Goal: Information Seeking & Learning: Learn about a topic

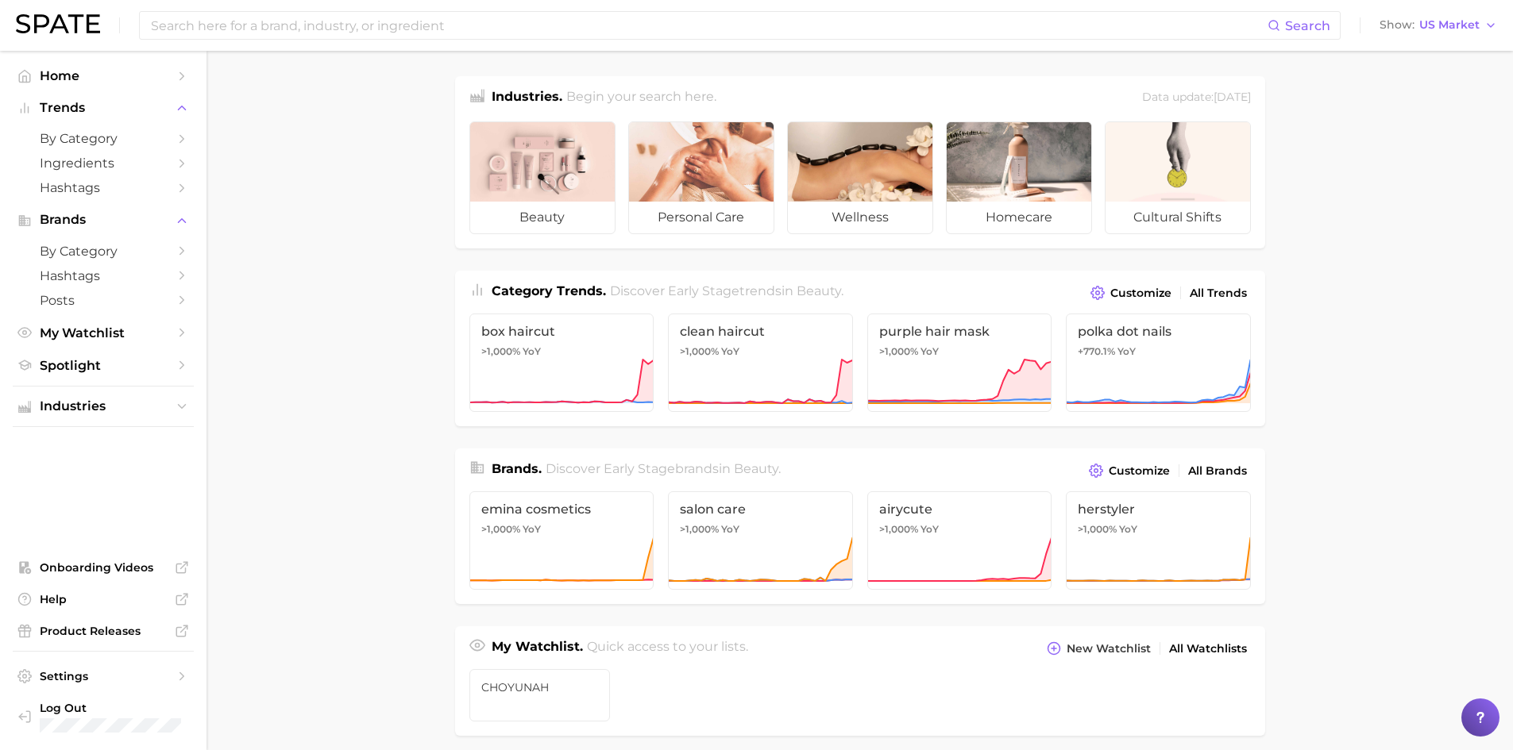
click at [1171, 52] on main "Industries. Begin your search here. Data update: [DATE] beauty personal care we…" at bounding box center [859, 671] width 1306 height 1240
click at [246, 33] on input at bounding box center [708, 25] width 1118 height 27
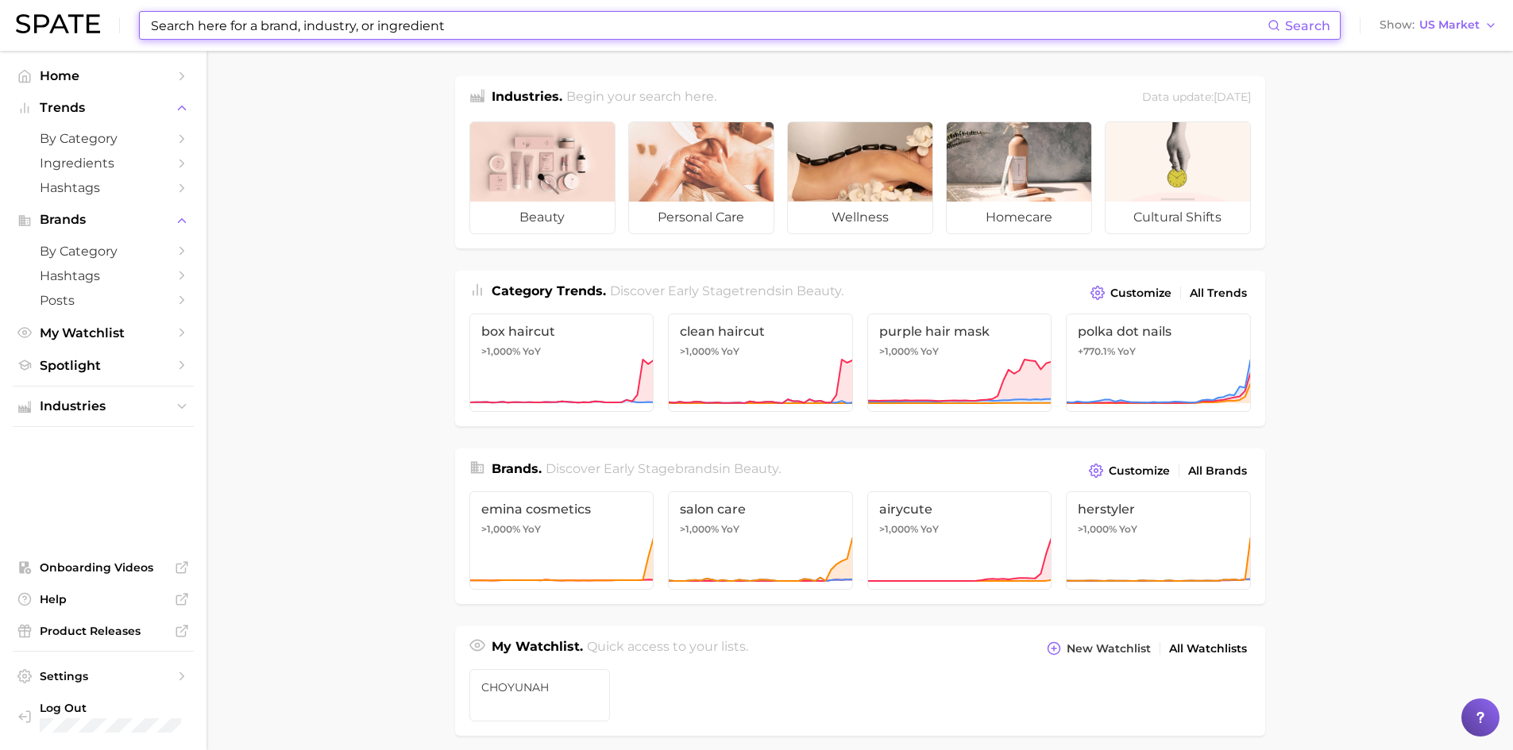
type input "g"
type input "ㅎ"
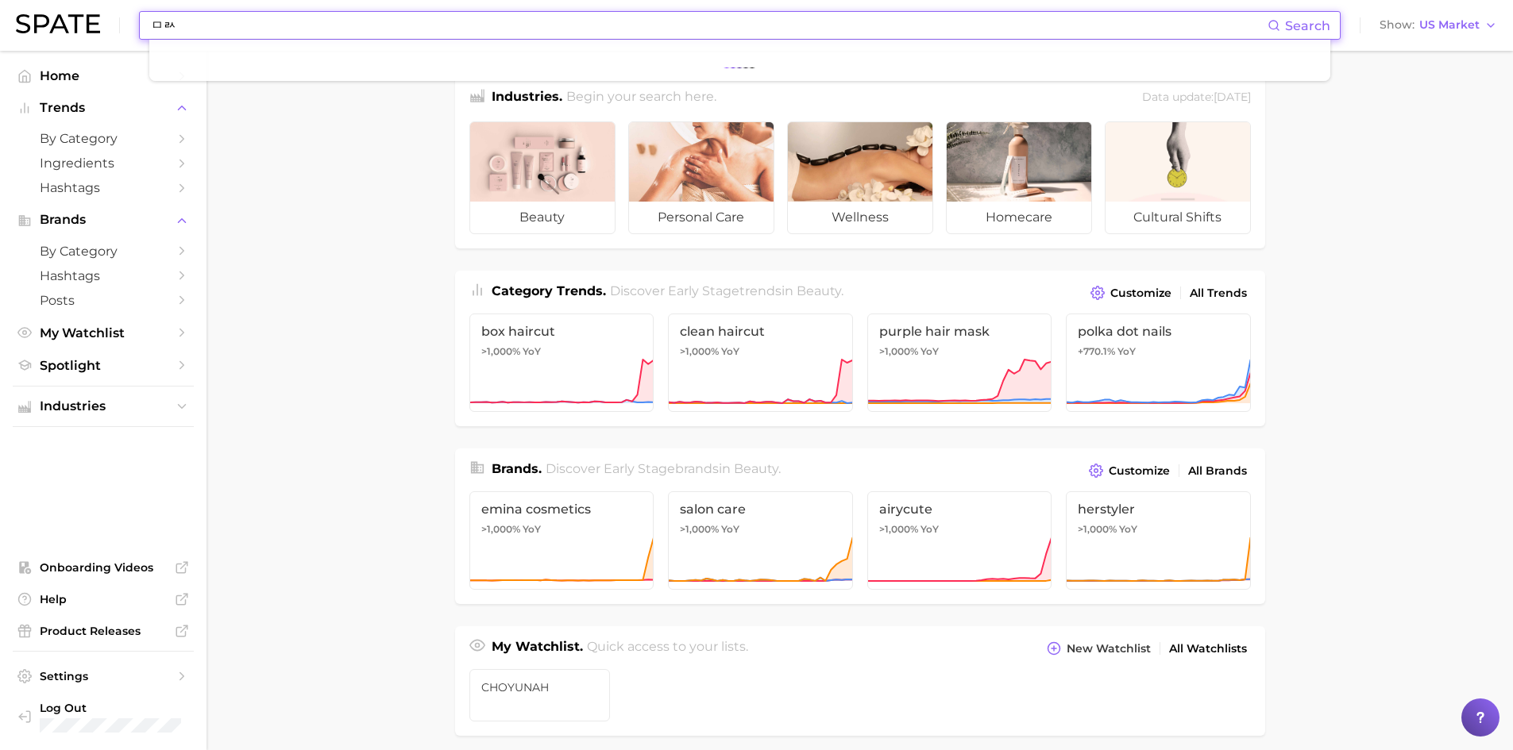
type input "ㅁ"
type input "after sun"
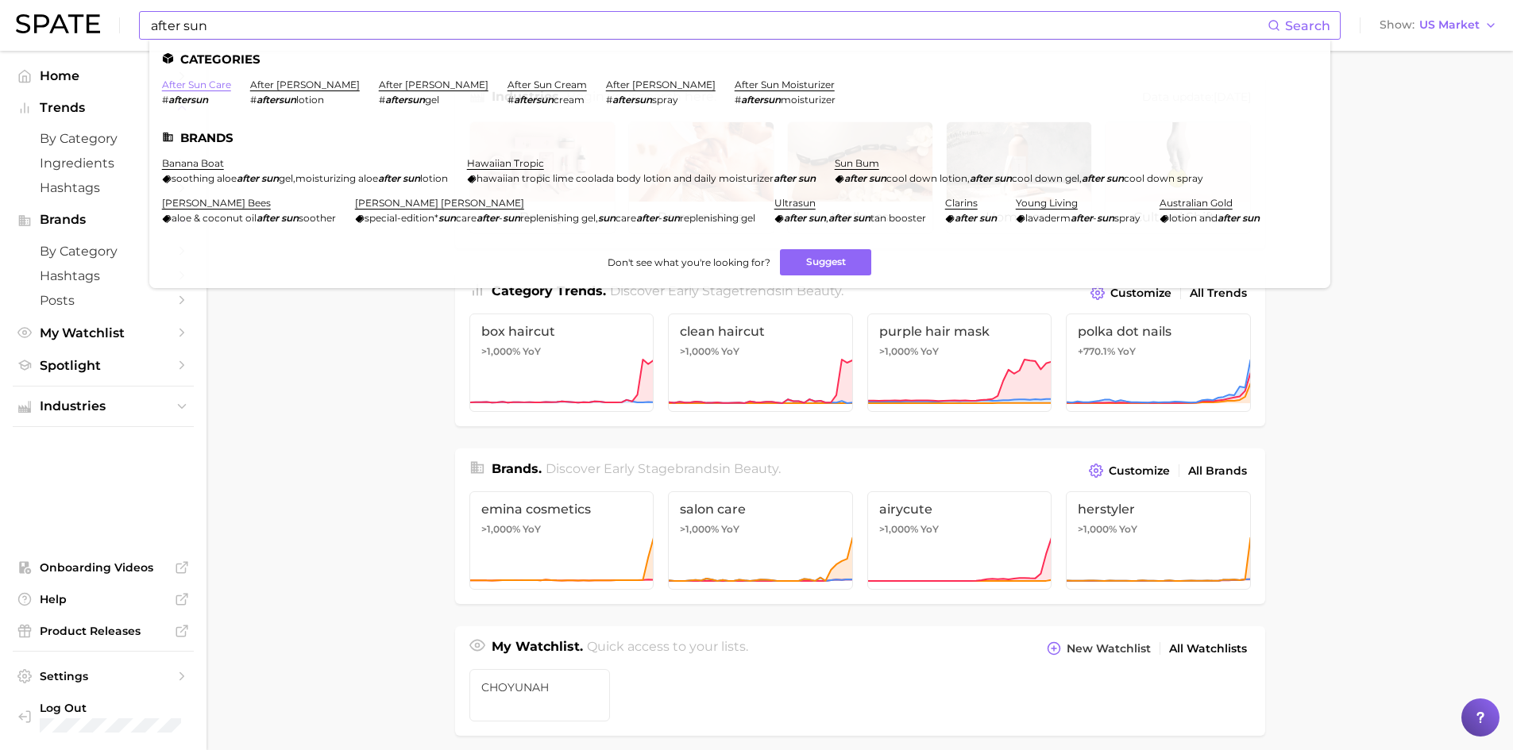
click at [214, 84] on link "after sun care" at bounding box center [196, 85] width 69 height 12
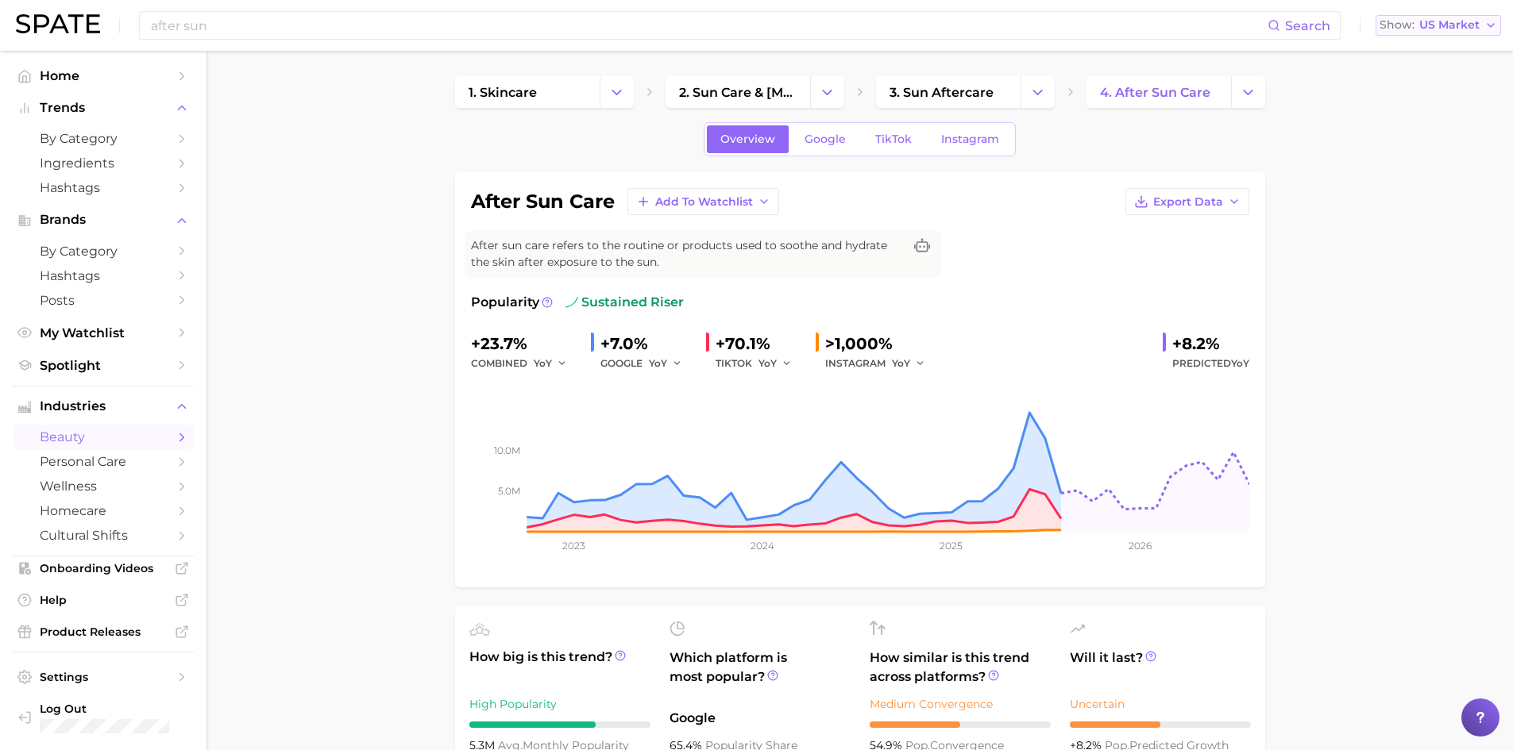
click at [1473, 24] on span "US Market" at bounding box center [1449, 25] width 60 height 9
drag, startPoint x: 1419, startPoint y: 141, endPoint x: 1357, endPoint y: 176, distance: 71.1
click at [1418, 141] on span "[GEOGRAPHIC_DATA]" at bounding box center [1444, 137] width 123 height 14
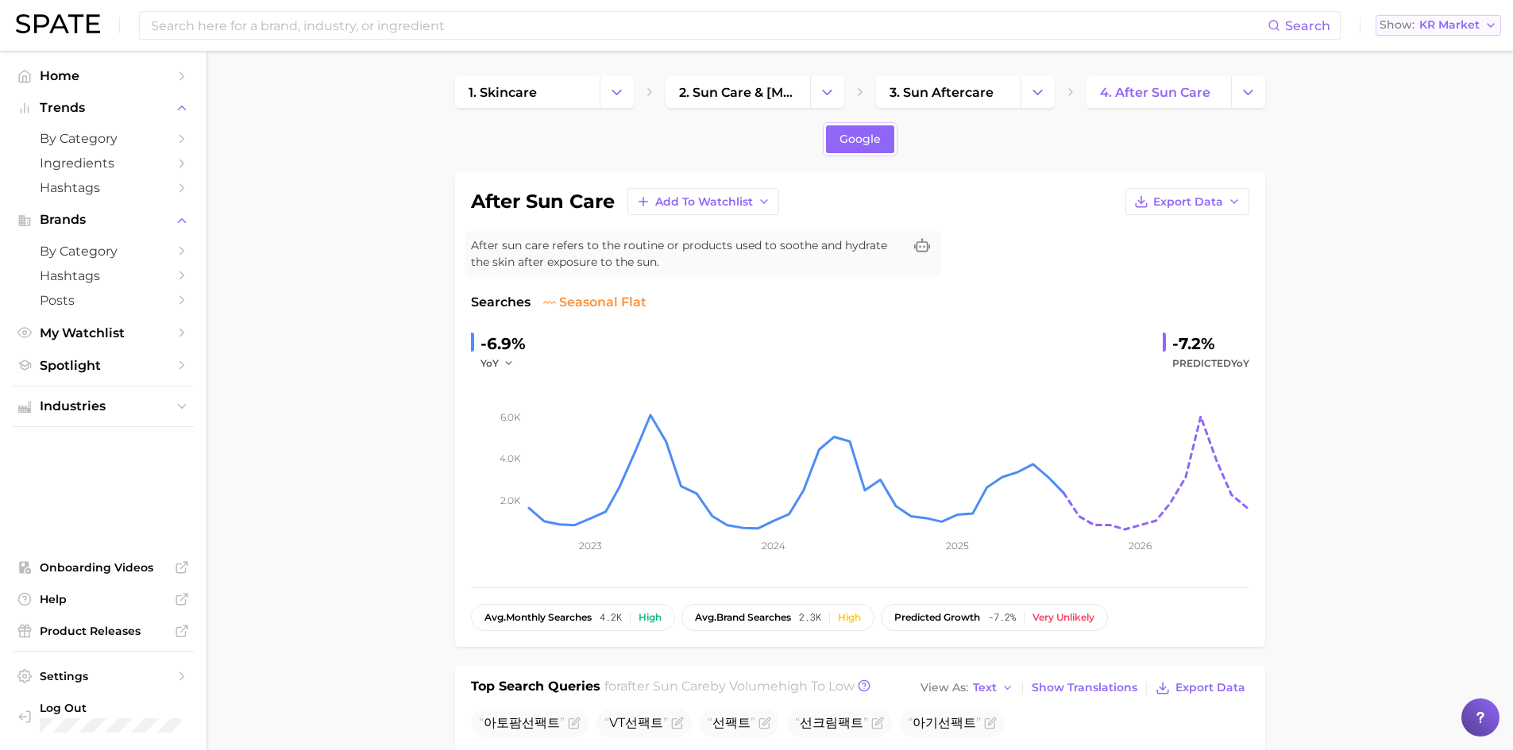
click at [1454, 27] on span "KR Market" at bounding box center [1449, 25] width 60 height 9
click at [1418, 191] on span "Global" at bounding box center [1401, 194] width 37 height 14
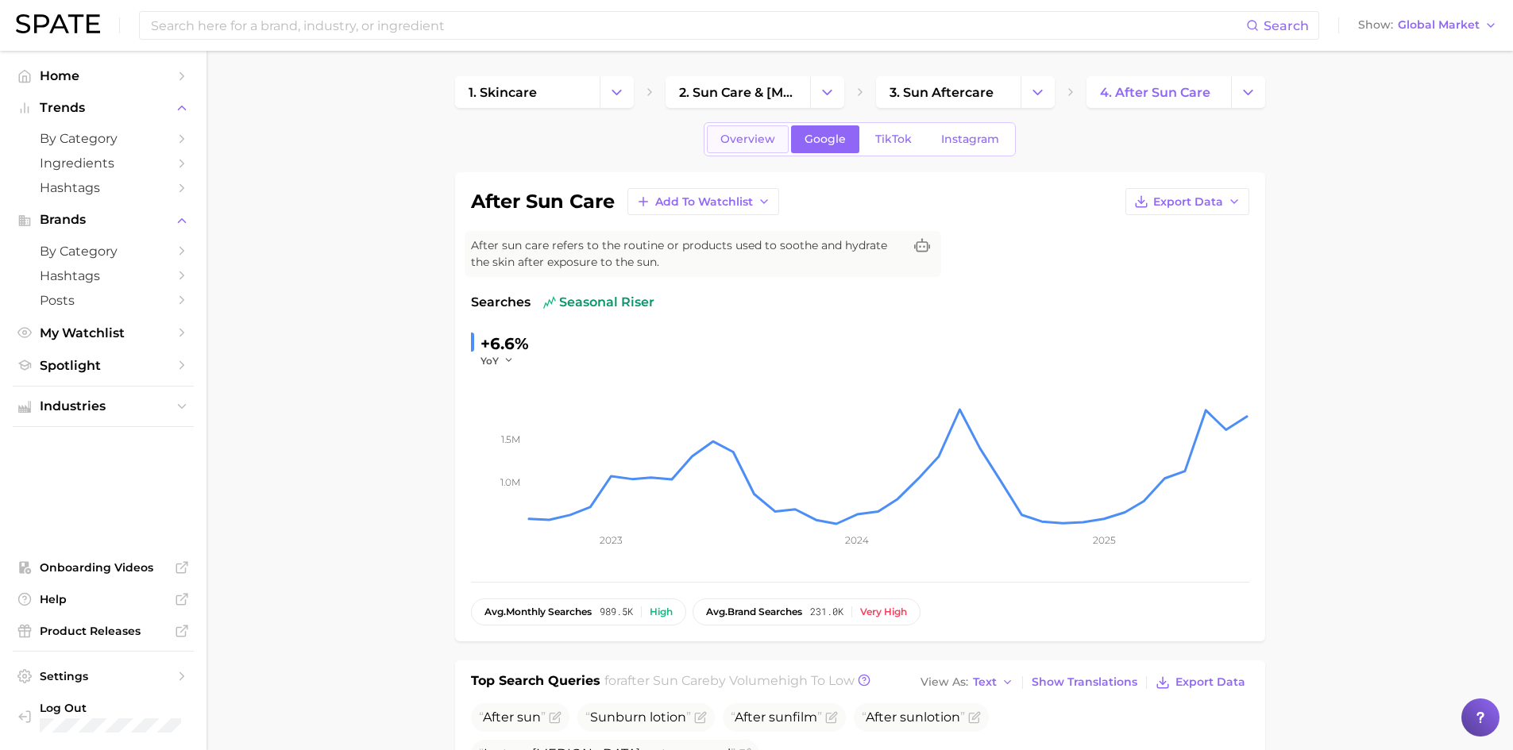
click at [749, 149] on link "Overview" at bounding box center [748, 139] width 82 height 28
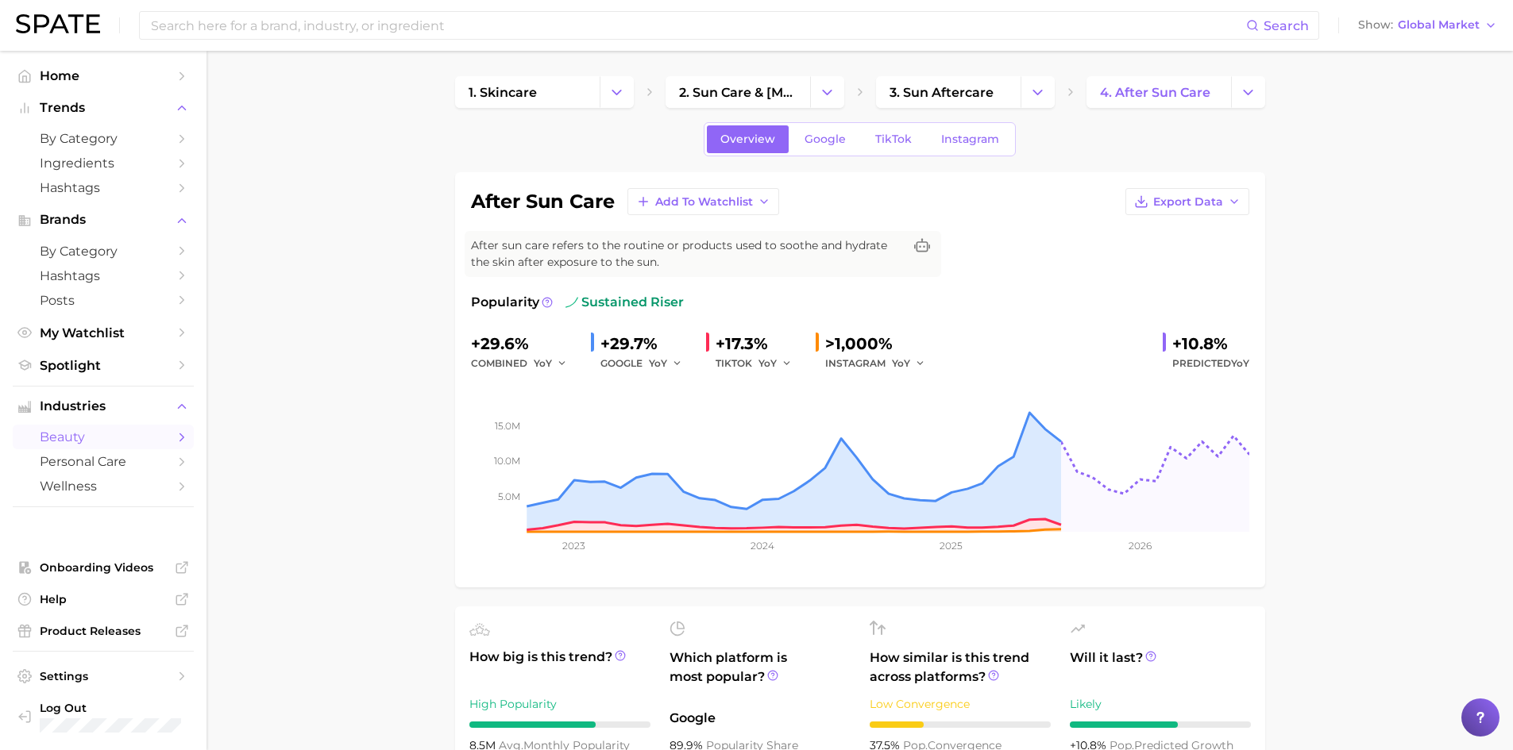
drag, startPoint x: 337, startPoint y: 663, endPoint x: 870, endPoint y: 717, distance: 536.4
click at [1457, 22] on span "Global Market" at bounding box center [1439, 25] width 82 height 9
click at [1402, 56] on span "[GEOGRAPHIC_DATA]" at bounding box center [1423, 51] width 123 height 14
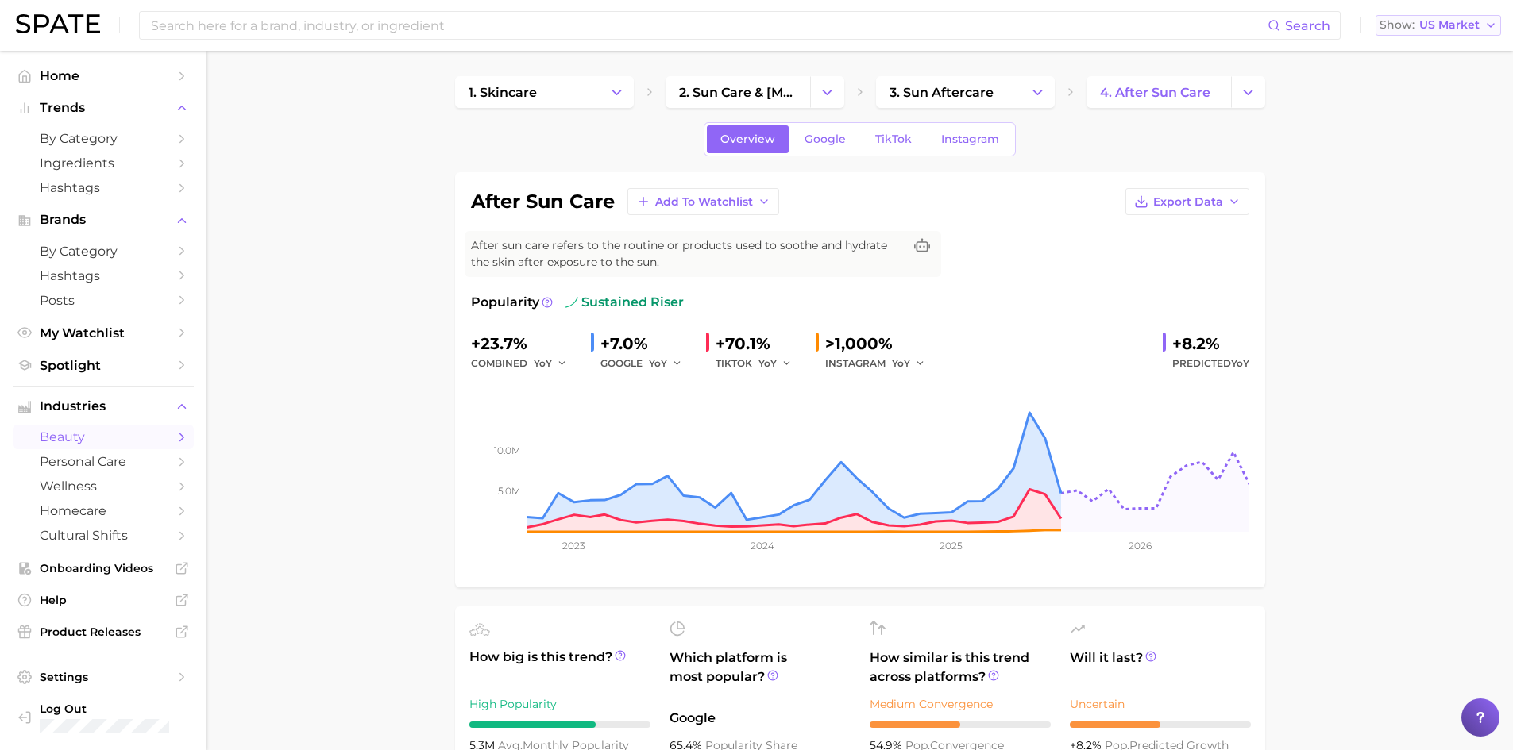
click at [1444, 34] on button "Show US Market" at bounding box center [1437, 25] width 125 height 21
click at [1445, 139] on span "[GEOGRAPHIC_DATA]" at bounding box center [1444, 137] width 123 height 14
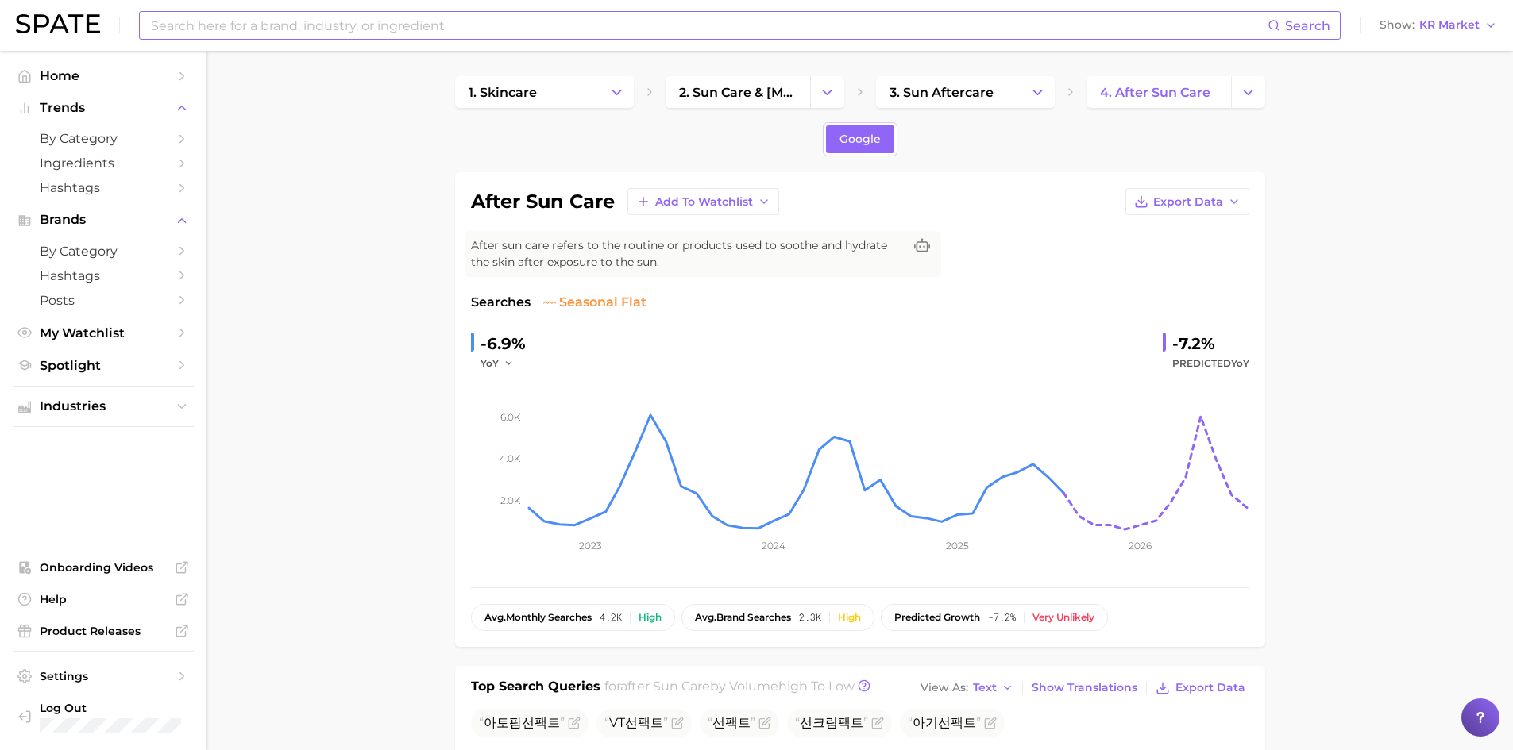
click at [502, 34] on input at bounding box center [708, 25] width 1118 height 27
type input "cooling"
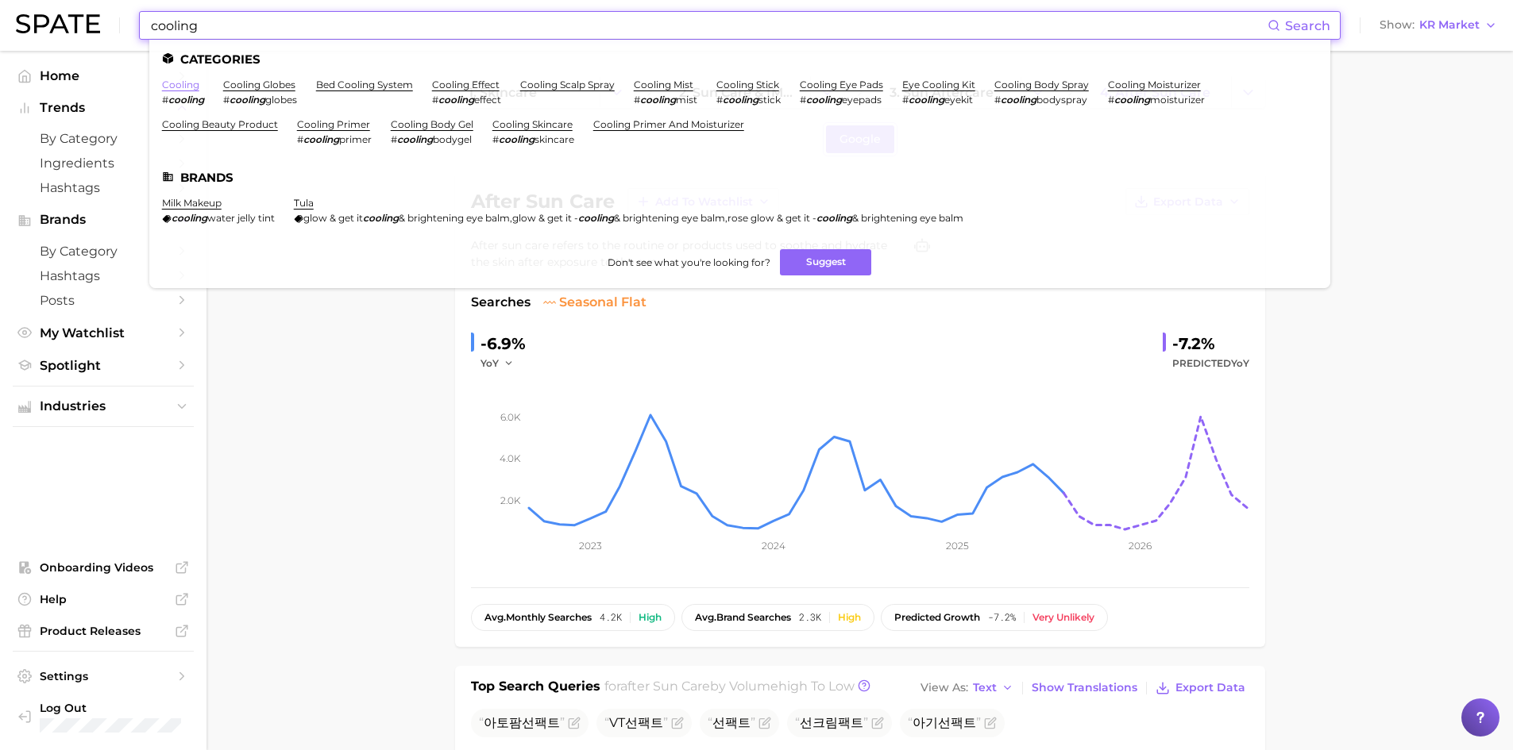
click at [176, 82] on link "cooling" at bounding box center [180, 85] width 37 height 12
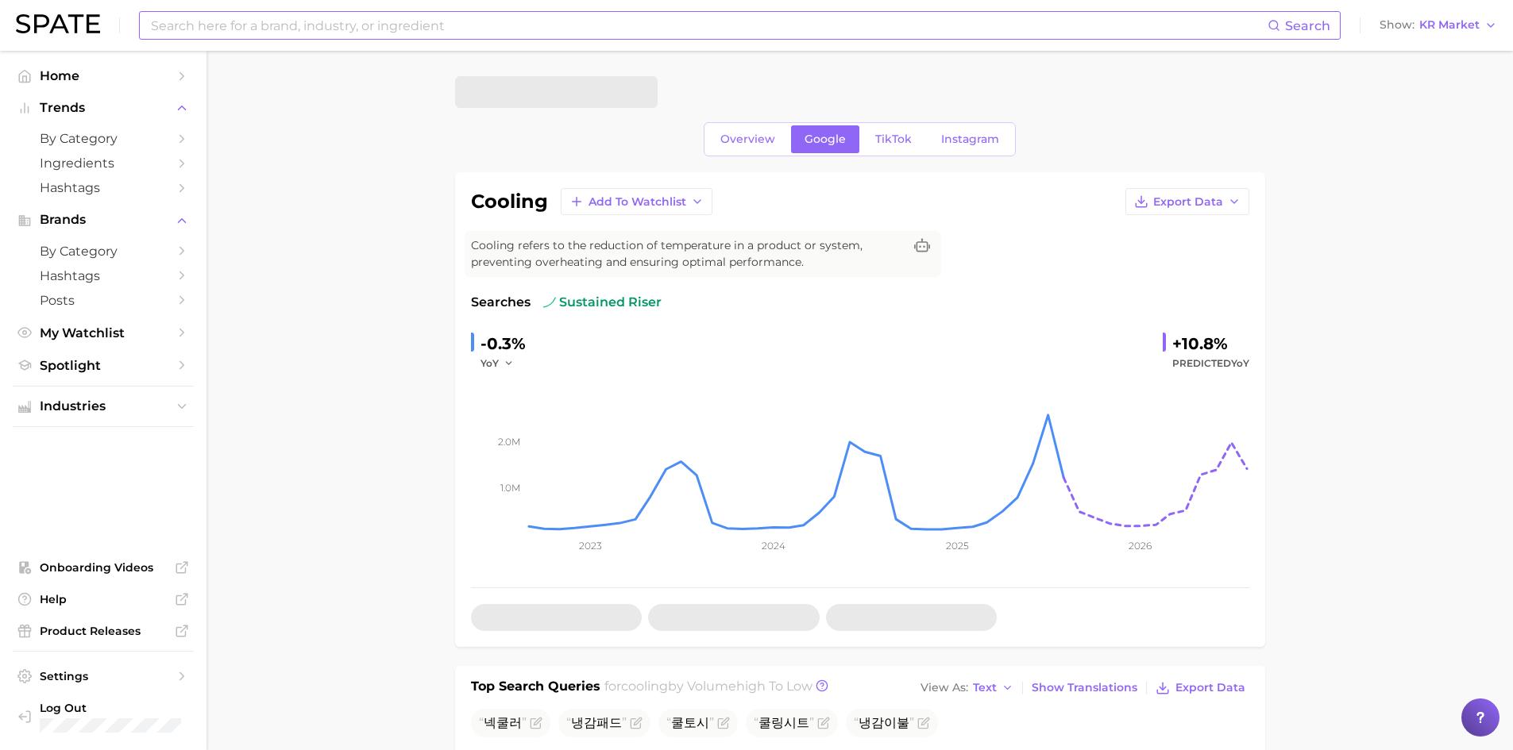
click at [288, 25] on input at bounding box center [708, 25] width 1118 height 27
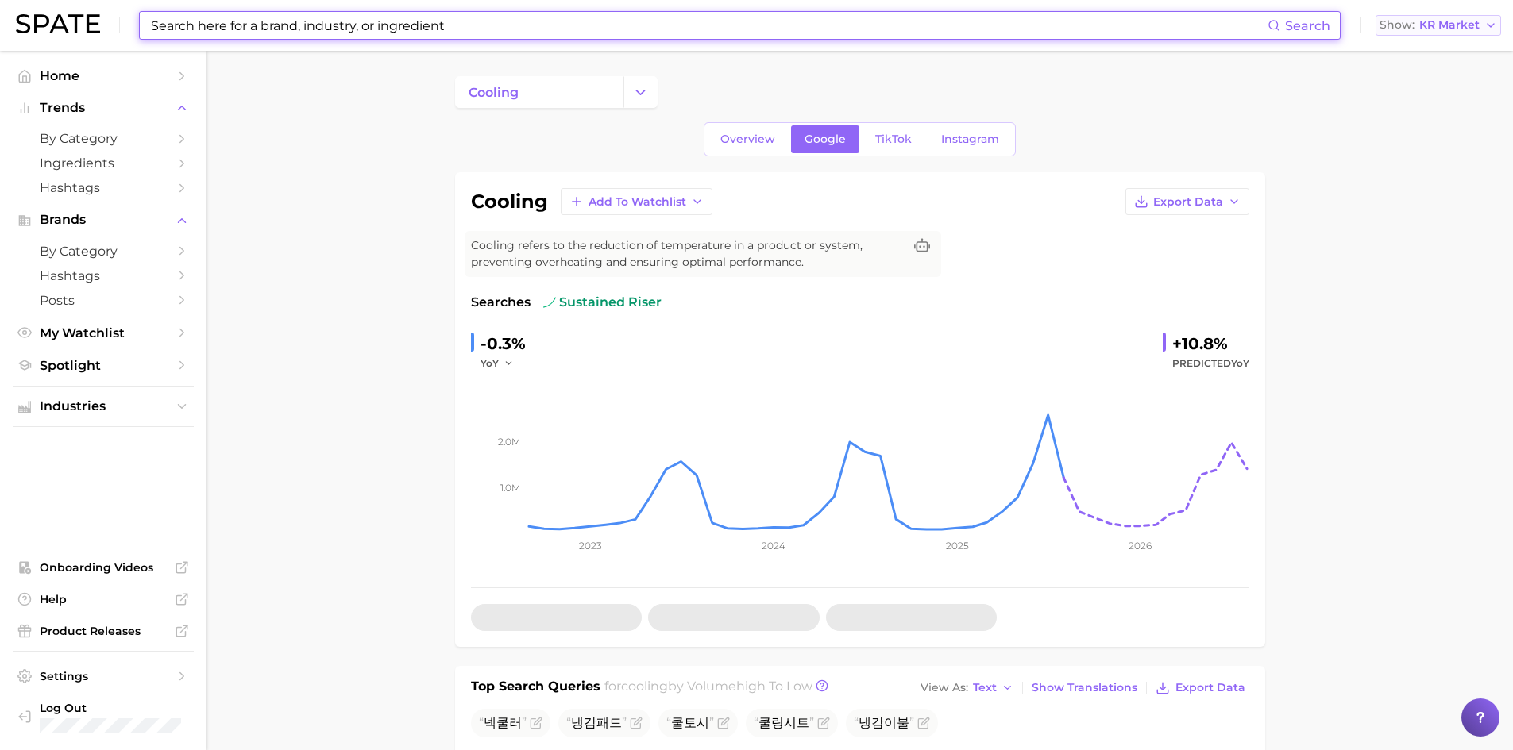
click at [1437, 33] on button "Show KR Market" at bounding box center [1437, 25] width 125 height 21
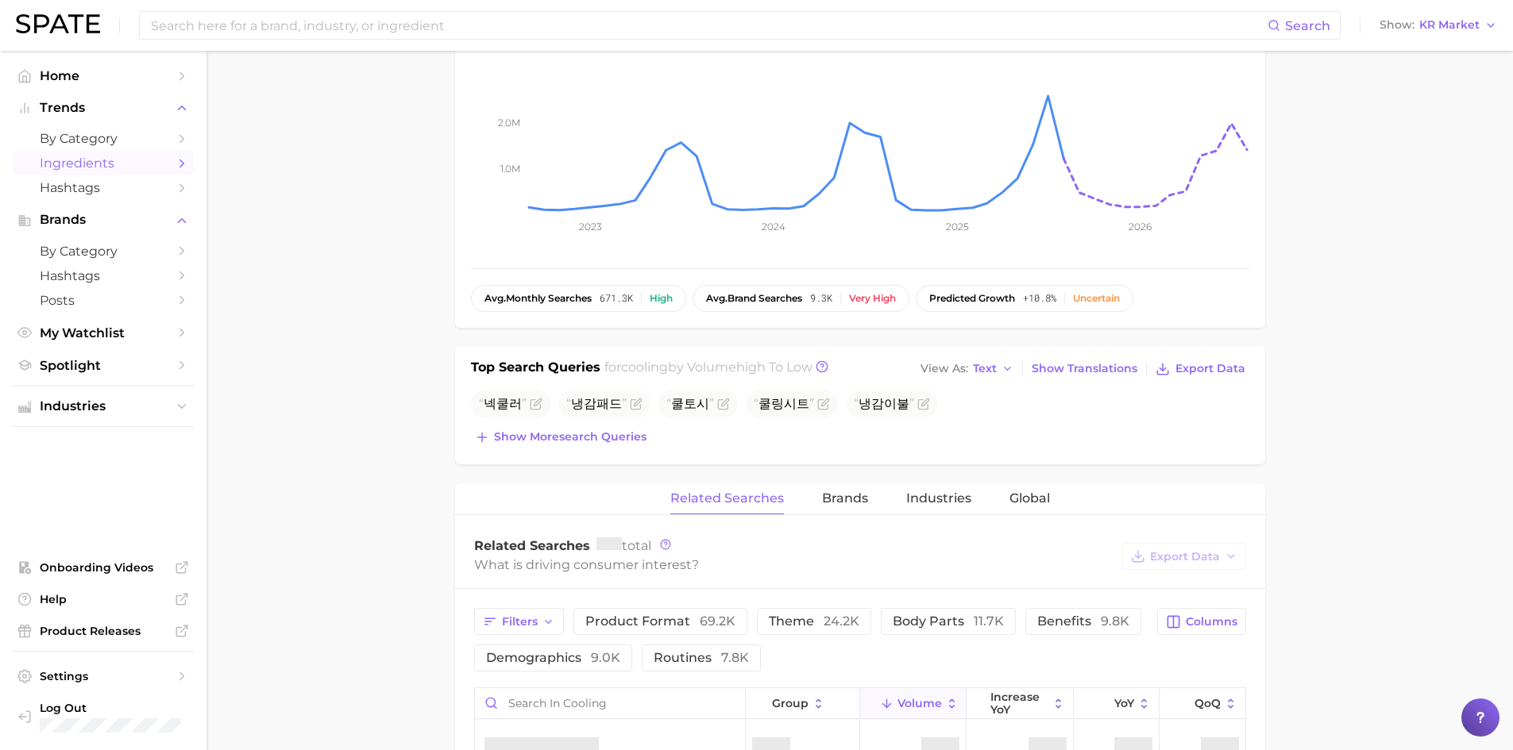
scroll to position [397, 0]
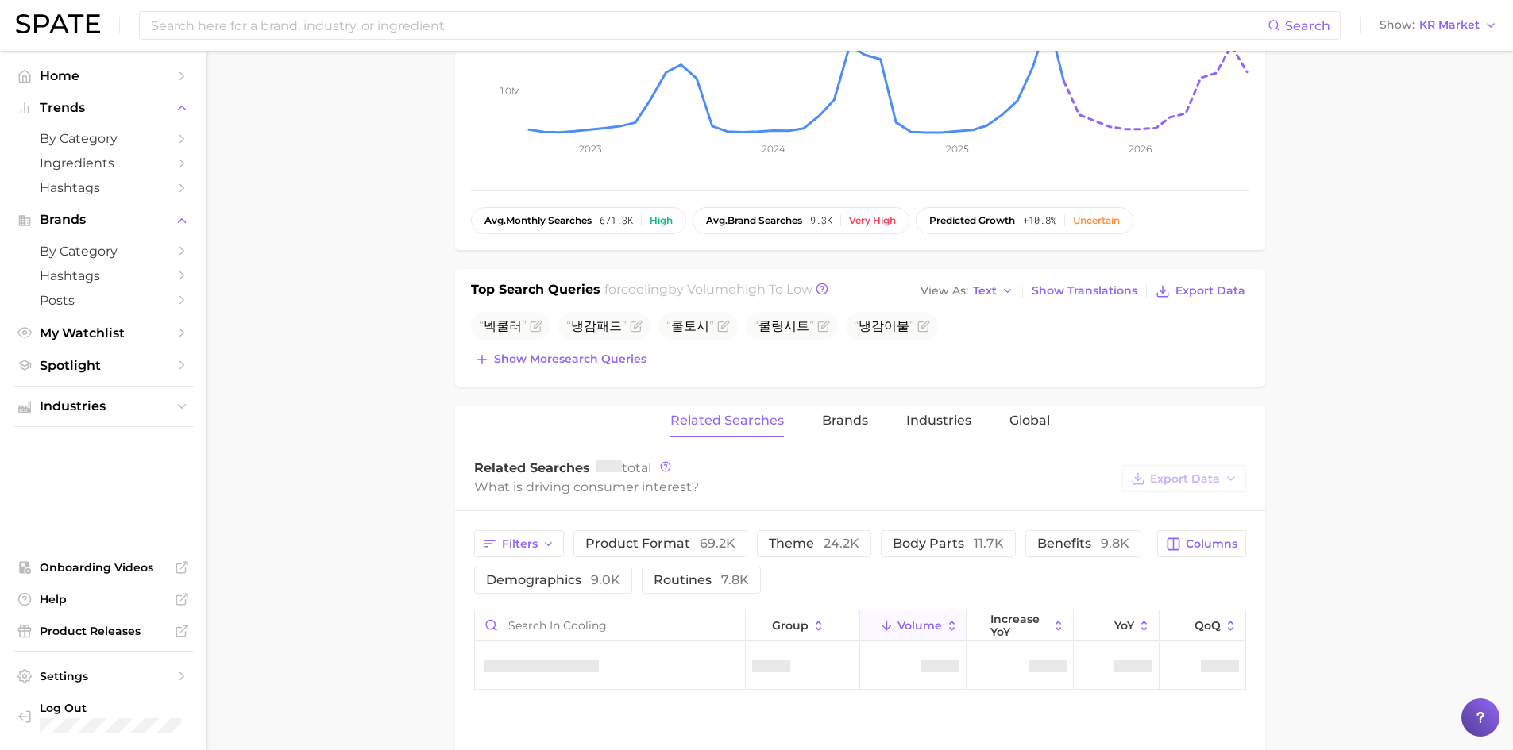
click at [73, 31] on img at bounding box center [58, 23] width 84 height 19
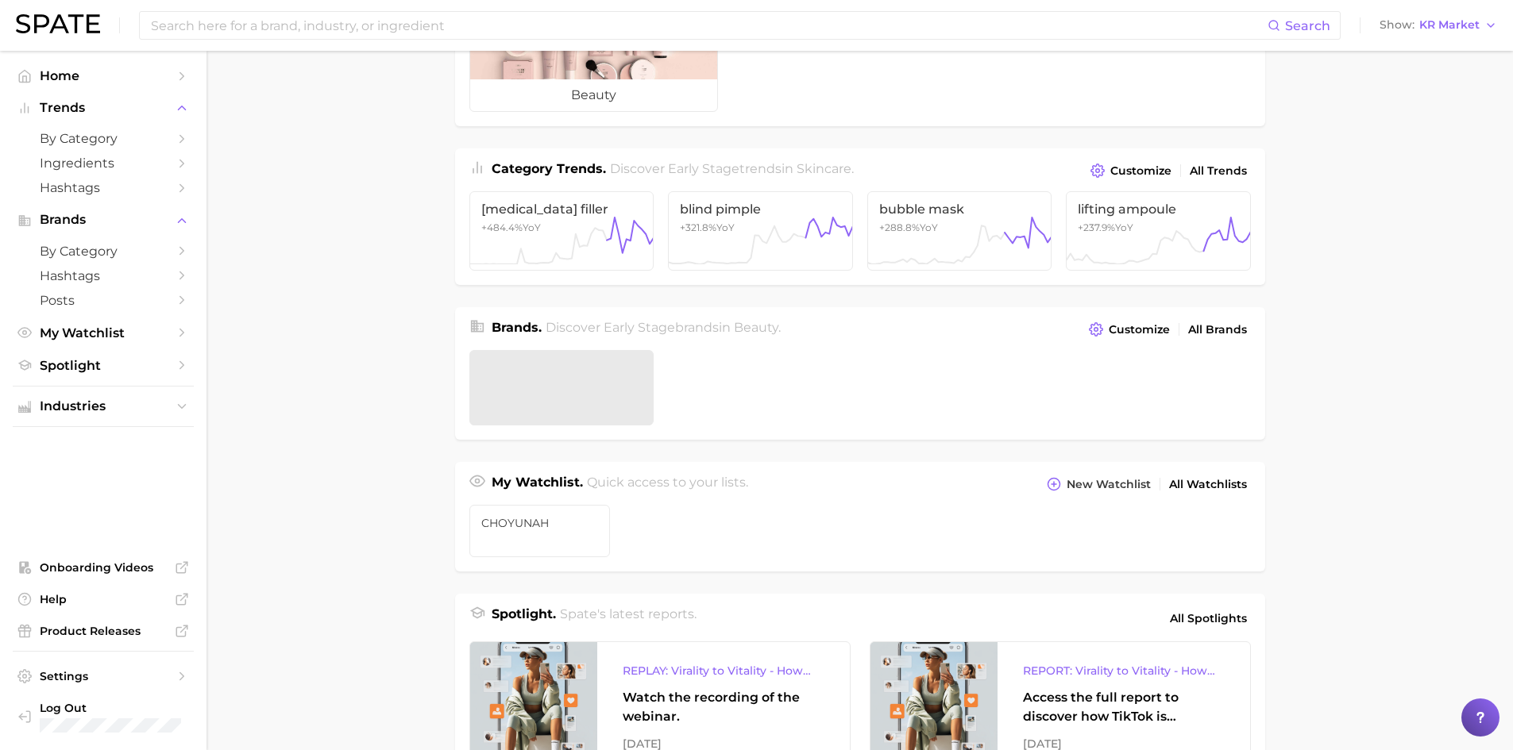
scroll to position [238, 0]
